Goal: Transaction & Acquisition: Purchase product/service

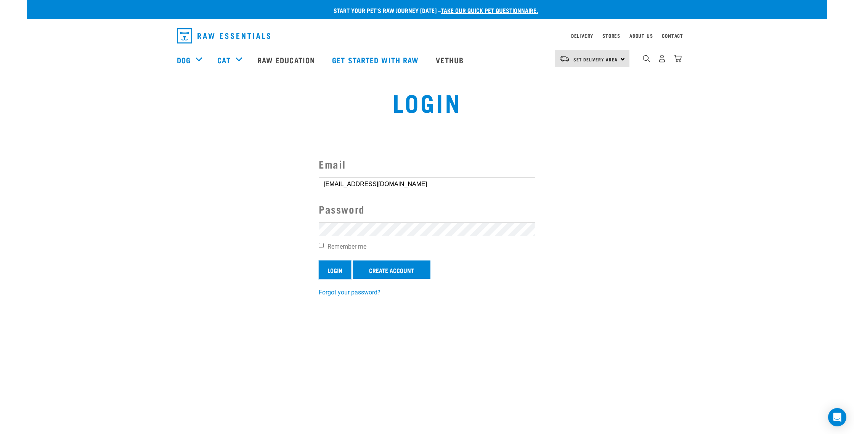
click at [336, 264] on input "Login" at bounding box center [335, 269] width 32 height 18
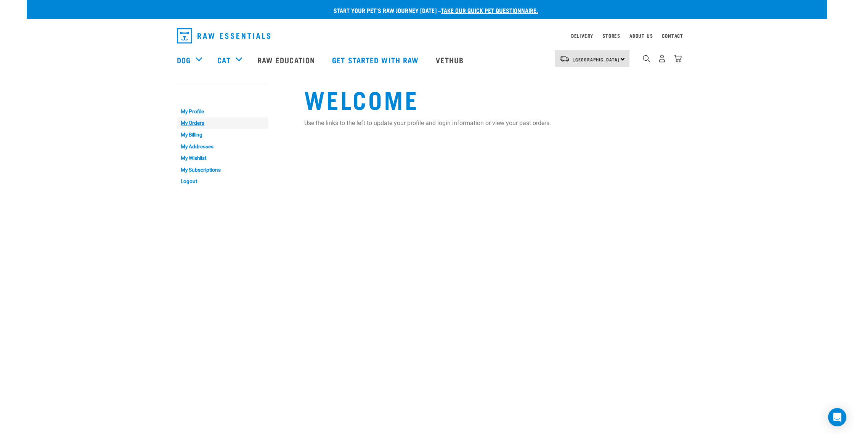
click at [198, 126] on link "My Orders" at bounding box center [222, 123] width 91 height 12
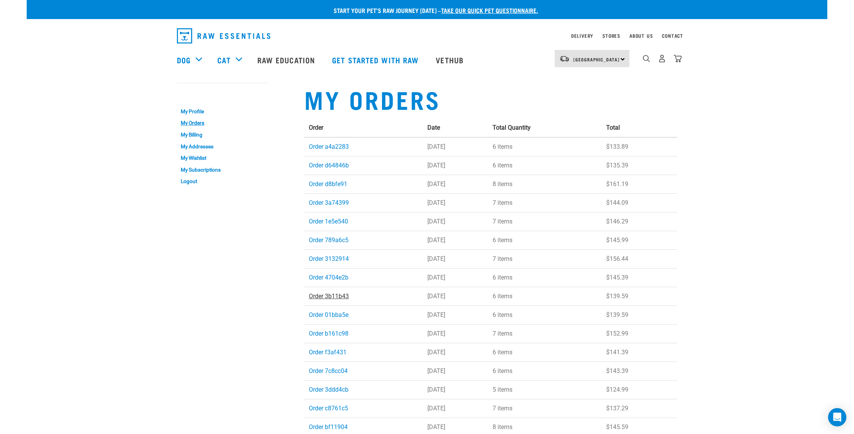
click at [332, 294] on link "Order 3b11b43" at bounding box center [329, 295] width 40 height 7
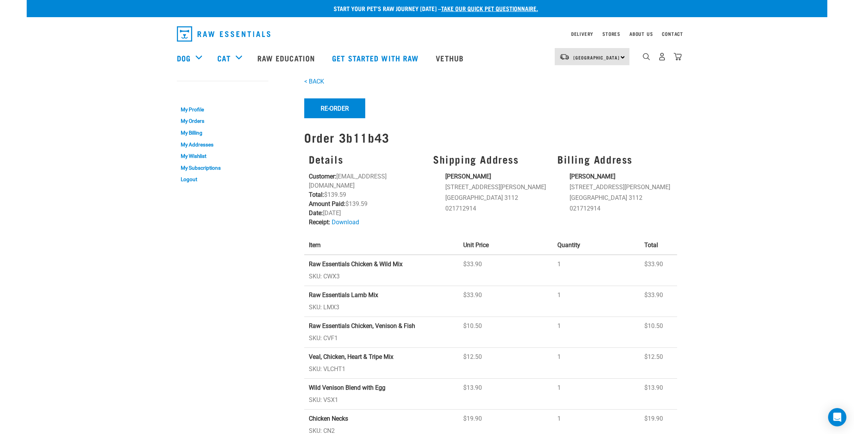
scroll to position [3, 0]
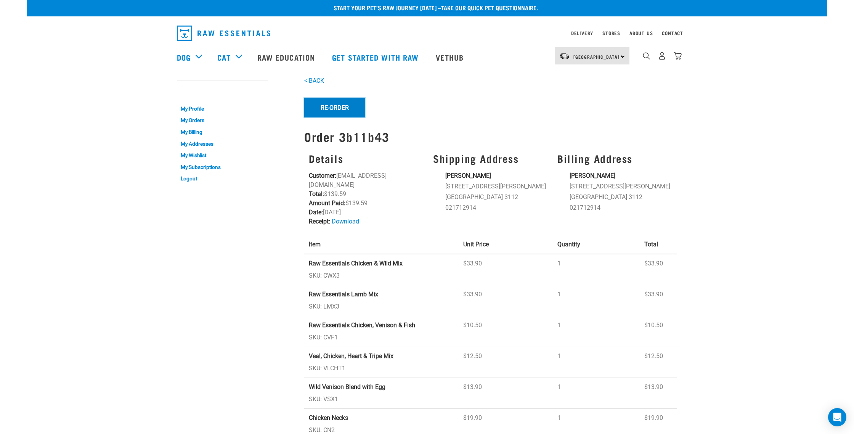
click at [337, 108] on button "Re-Order" at bounding box center [334, 108] width 61 height 20
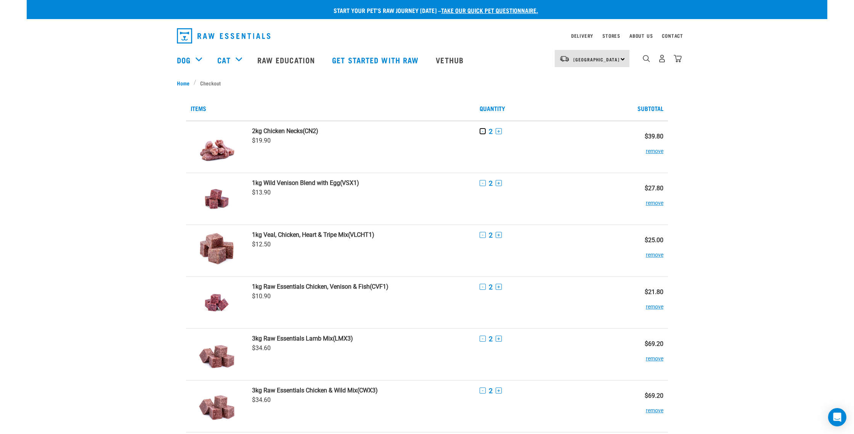
click at [484, 132] on button "-" at bounding box center [483, 131] width 6 height 6
click at [484, 183] on button "-" at bounding box center [483, 183] width 6 height 6
click at [484, 237] on button "-" at bounding box center [483, 235] width 6 height 6
click at [484, 287] on button "-" at bounding box center [483, 287] width 6 height 6
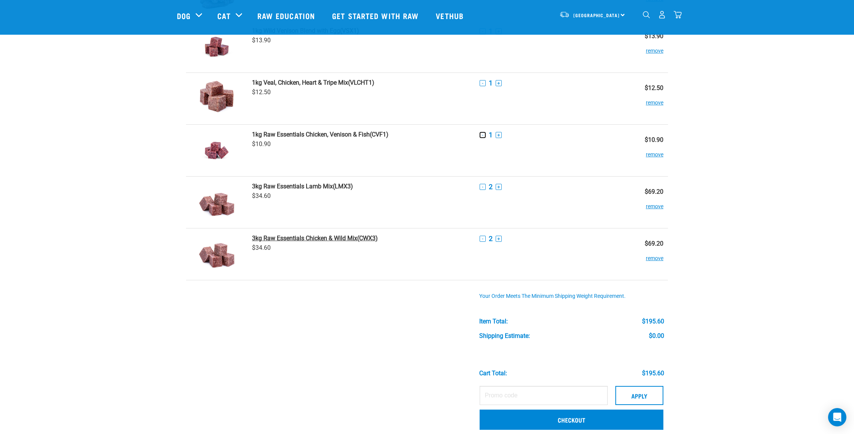
scroll to position [102, 0]
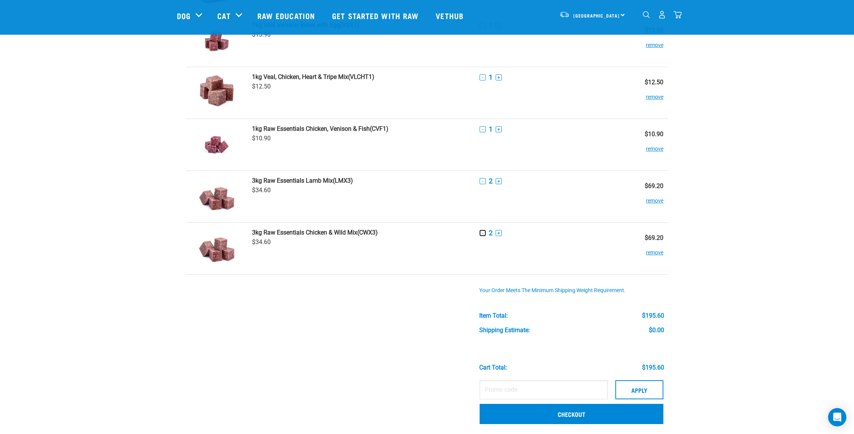
click at [482, 231] on button "-" at bounding box center [483, 233] width 6 height 6
click at [481, 180] on button "-" at bounding box center [483, 181] width 6 height 6
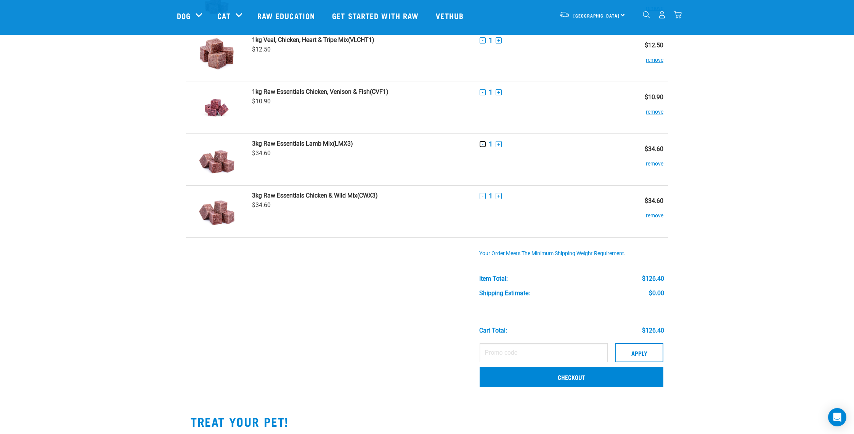
scroll to position [144, 0]
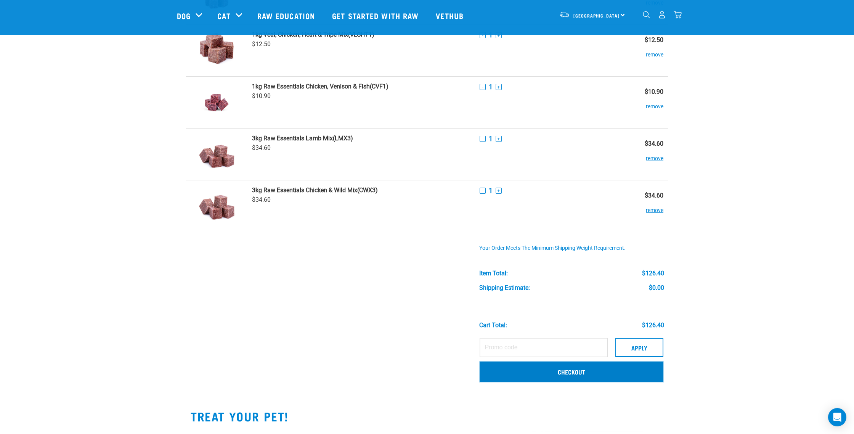
click at [547, 375] on link "Checkout" at bounding box center [572, 371] width 184 height 20
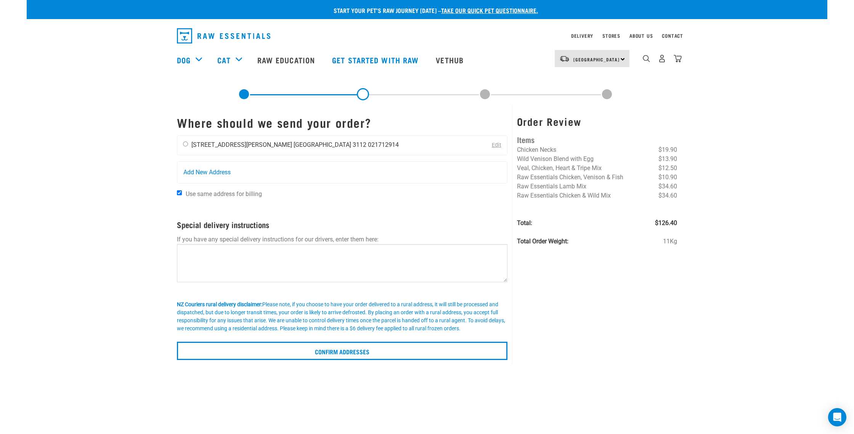
click at [186, 147] on div "Clayton Morgan 16 Mervyn Place Tauranga 3112 021712914" at bounding box center [290, 145] width 227 height 19
click at [186, 145] on input "radio" at bounding box center [185, 143] width 5 height 5
radio input "true"
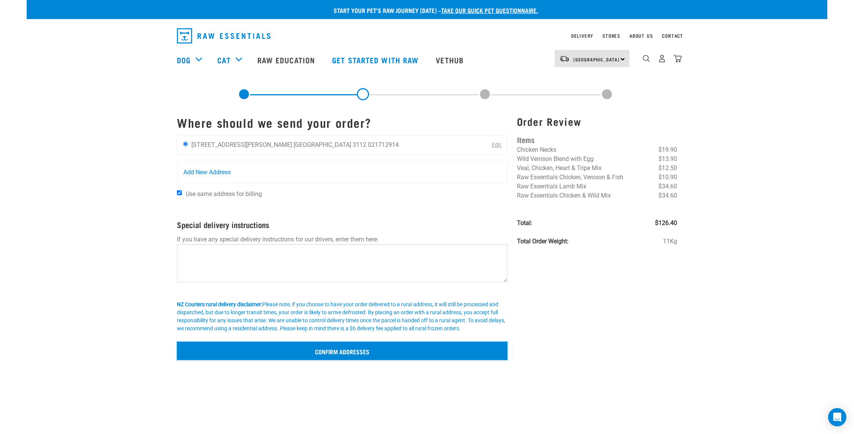
click at [351, 356] on input "Confirm addresses" at bounding box center [342, 351] width 331 height 18
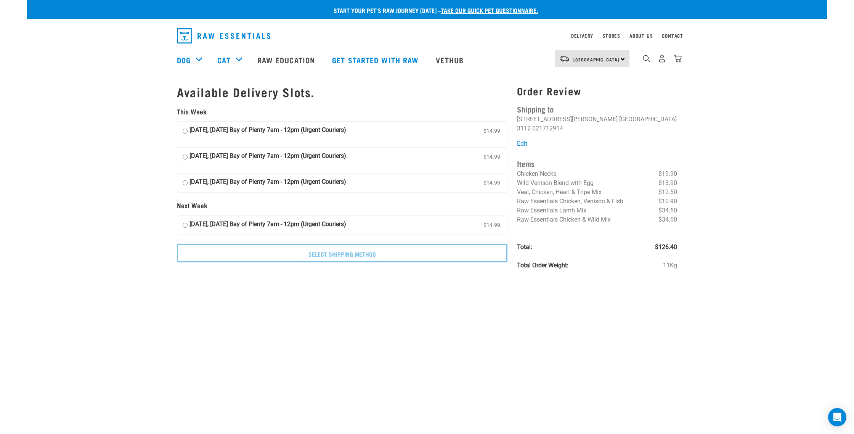
click at [186, 183] on input "29 August, Friday Bay of Plenty 7am - 12pm (Urgent Couriers) $14.99" at bounding box center [185, 182] width 5 height 11
radio input "true"
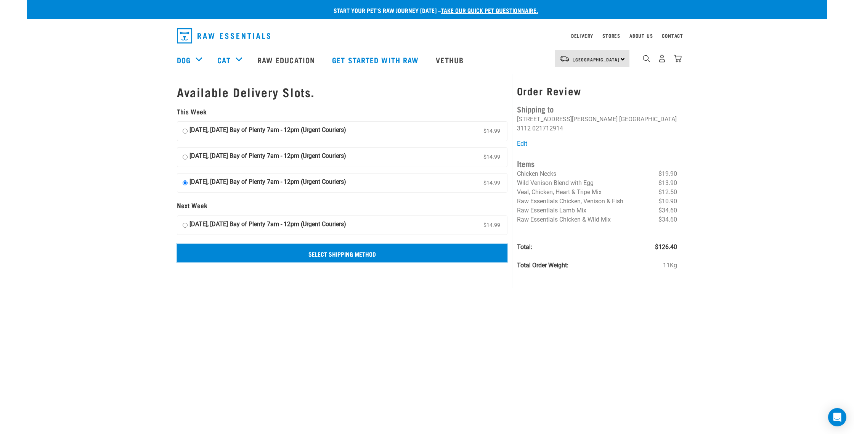
click at [341, 254] on input "Select Shipping Method" at bounding box center [342, 253] width 331 height 18
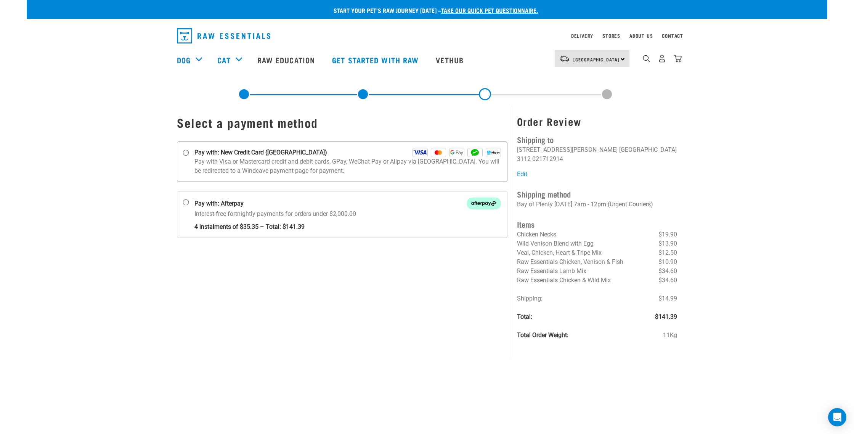
click at [188, 152] on input "Pay with: New Credit Card ([GEOGRAPHIC_DATA])" at bounding box center [186, 153] width 6 height 6
radio input "true"
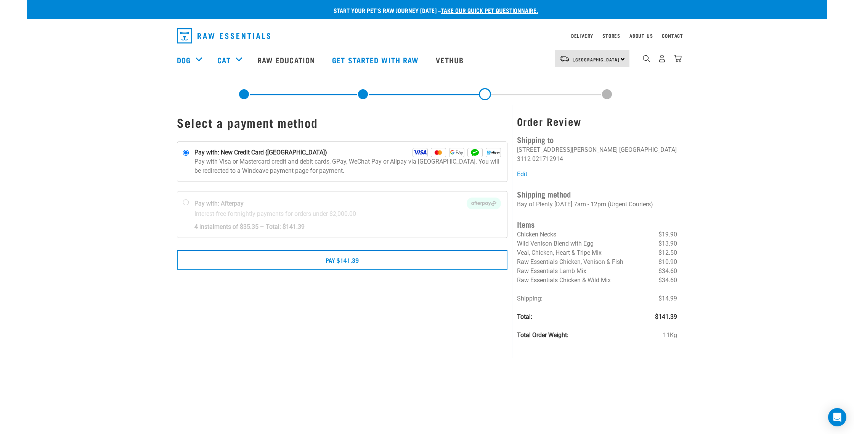
click at [322, 164] on p "Pay with Visa or Mastercard credit and debit cards, GPay, WeChat Pay or Alipay …" at bounding box center [347, 166] width 306 height 18
click at [189, 156] on input "Pay with: New Credit Card ([GEOGRAPHIC_DATA])" at bounding box center [186, 153] width 6 height 6
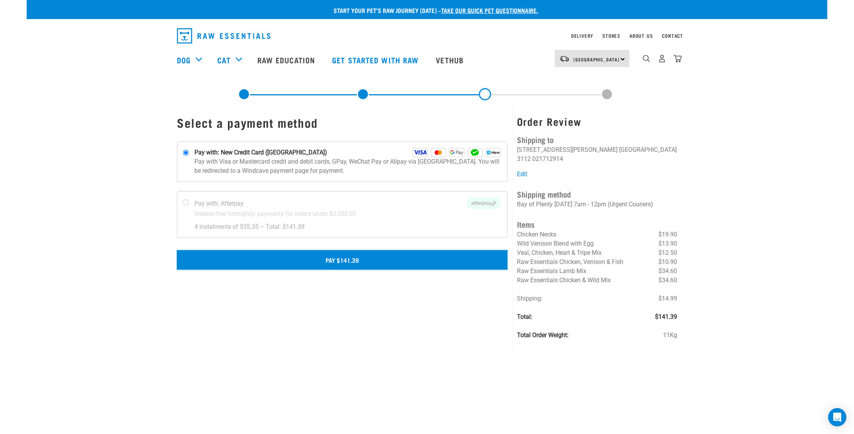
click at [345, 258] on button "Pay $141.39" at bounding box center [342, 259] width 331 height 19
